Goal: Information Seeking & Learning: Learn about a topic

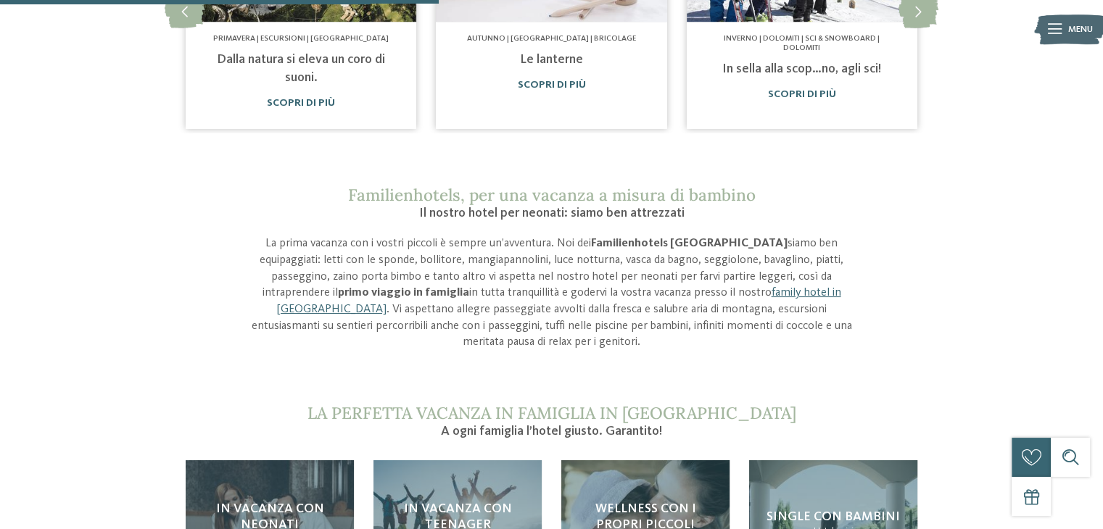
scroll to position [1171, 0]
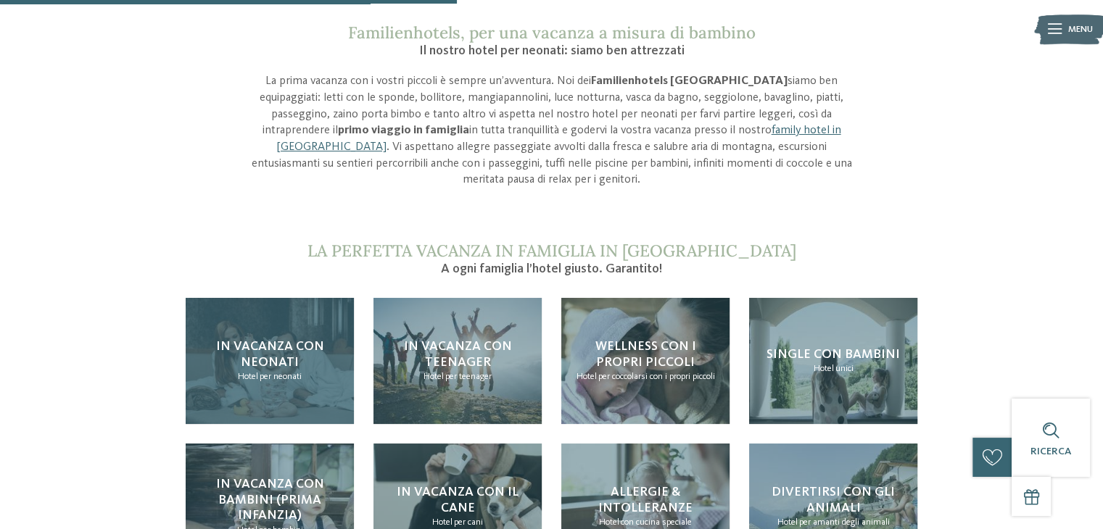
click at [228, 366] on div "In vacanza con neonati Hotel per neonati" at bounding box center [270, 361] width 168 height 126
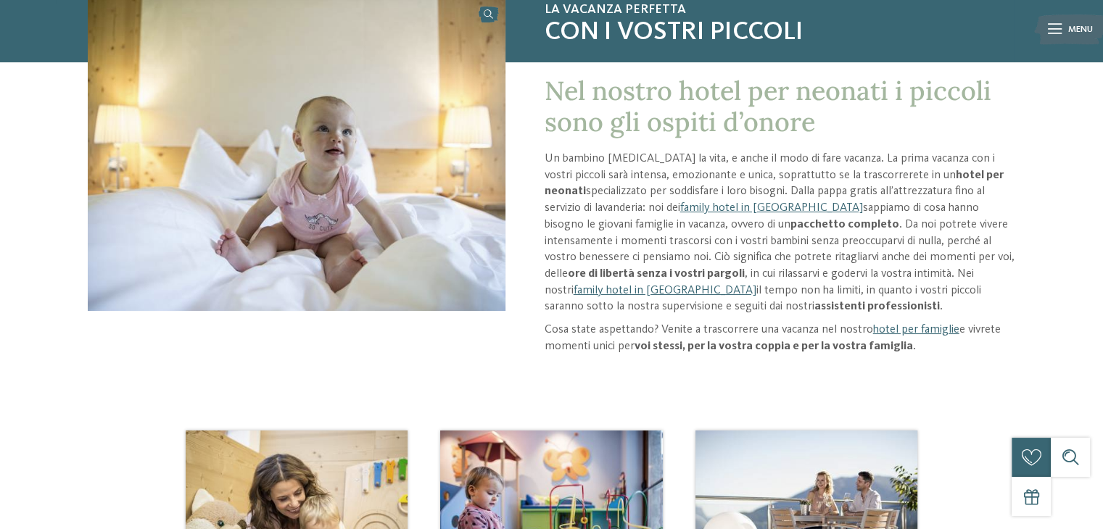
scroll to position [144, 0]
click at [687, 209] on link "family hotel in [GEOGRAPHIC_DATA]" at bounding box center [771, 209] width 183 height 12
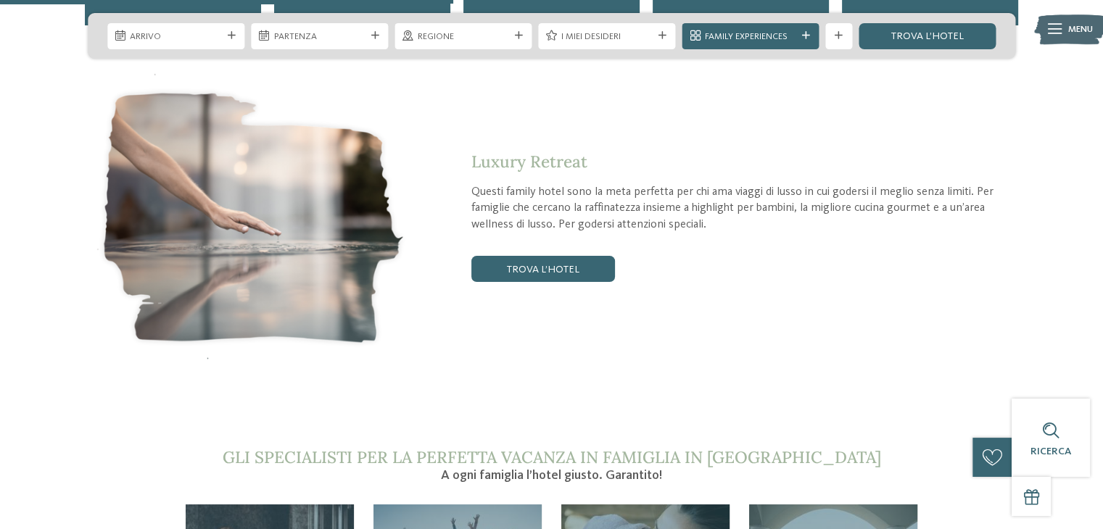
scroll to position [2488, 0]
